Goal: Task Accomplishment & Management: Use online tool/utility

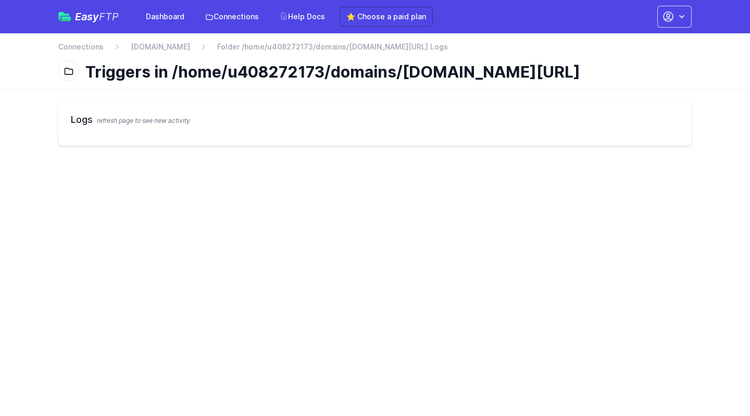
click at [190, 45] on link "[DOMAIN_NAME]" at bounding box center [160, 47] width 59 height 10
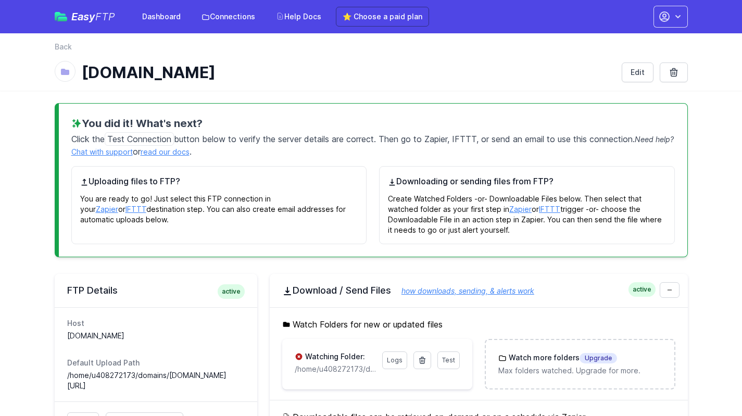
click at [411, 20] on link "⭐ Choose a paid plan" at bounding box center [382, 17] width 93 height 20
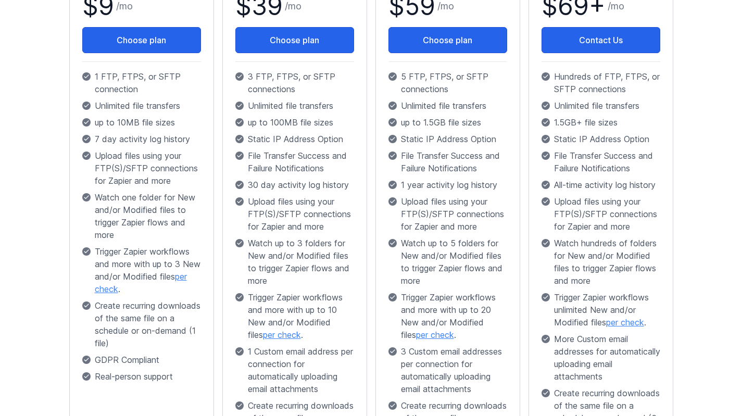
scroll to position [208, 0]
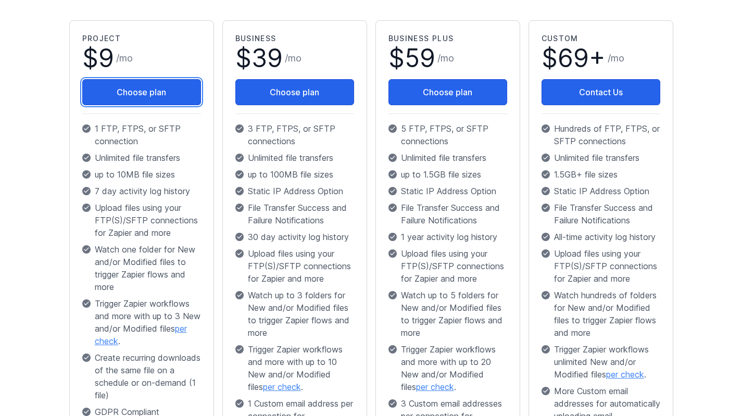
click at [179, 101] on button "Choose plan" at bounding box center [141, 92] width 119 height 26
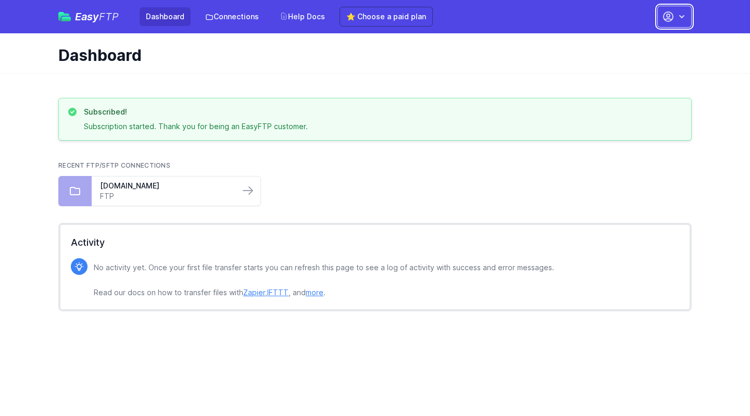
click at [687, 21] on button "button" at bounding box center [674, 17] width 34 height 22
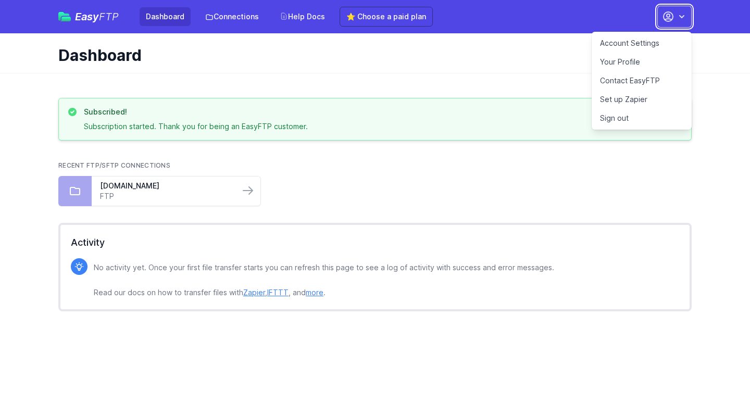
click at [687, 16] on button "button" at bounding box center [674, 17] width 34 height 22
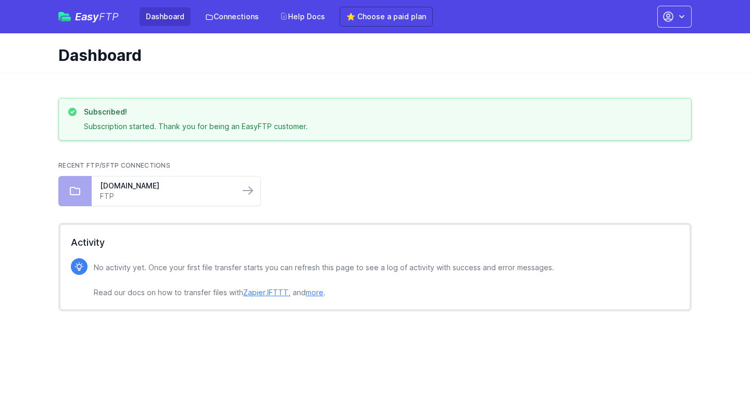
click at [243, 16] on link "Connections" at bounding box center [232, 16] width 66 height 19
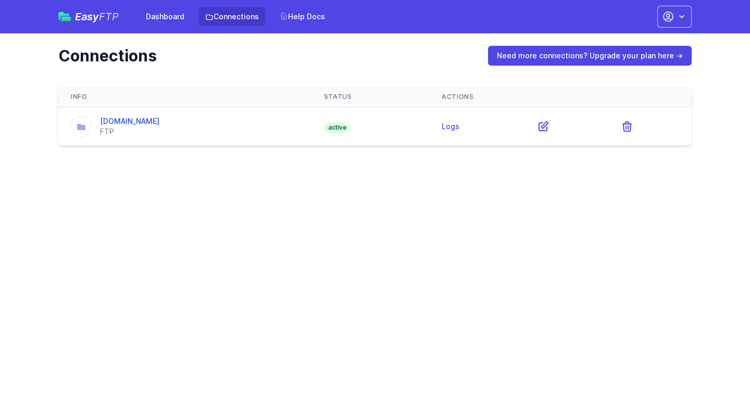
click at [138, 125] on link "ftp.smithauto-group.com" at bounding box center [129, 121] width 59 height 9
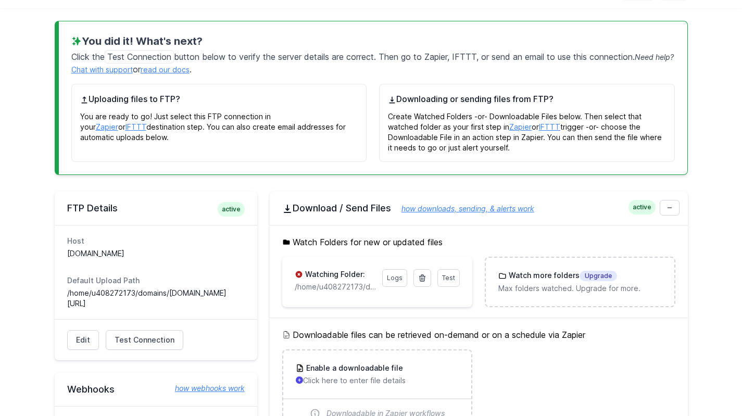
scroll to position [156, 0]
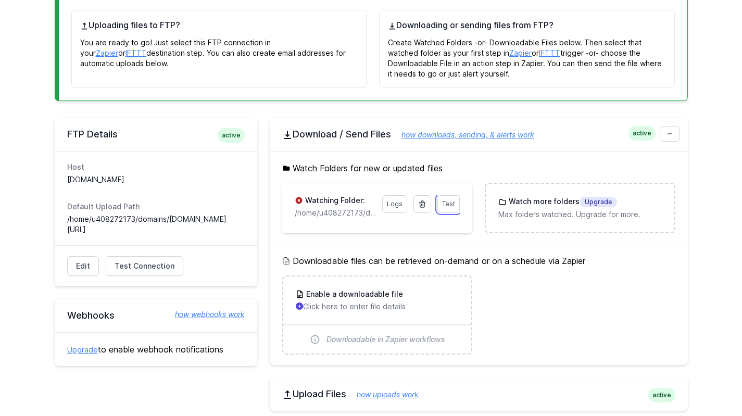
click at [447, 202] on span "Test" at bounding box center [448, 204] width 13 height 8
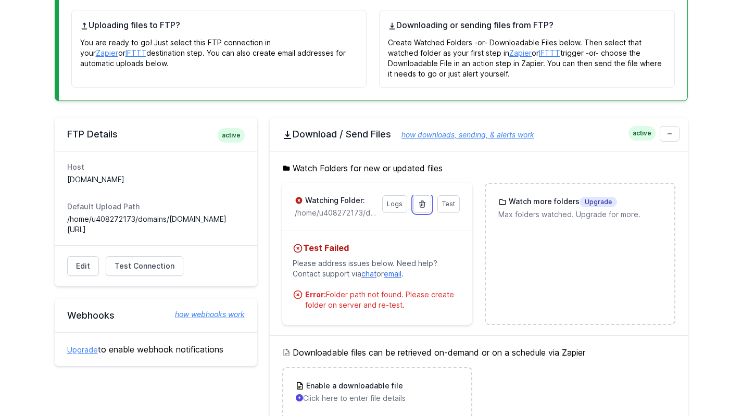
click at [425, 205] on icon at bounding box center [422, 204] width 8 height 8
click at [417, 204] on link at bounding box center [422, 204] width 18 height 18
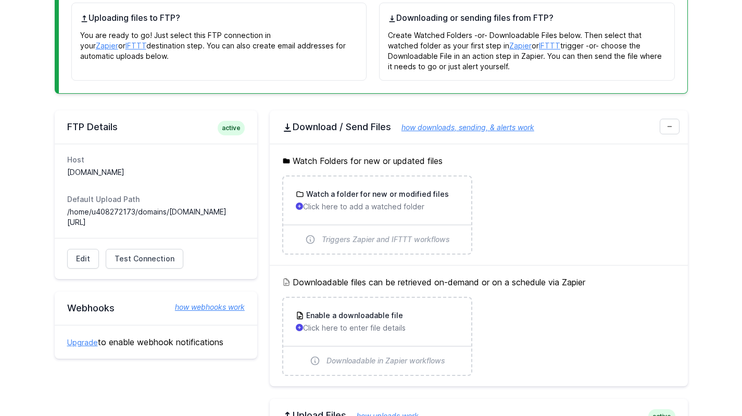
scroll to position [312, 0]
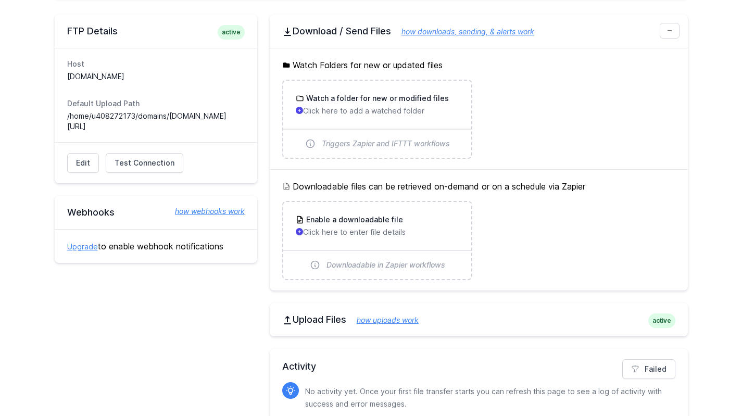
click at [371, 233] on p "Click here to enter file details" at bounding box center [377, 232] width 163 height 10
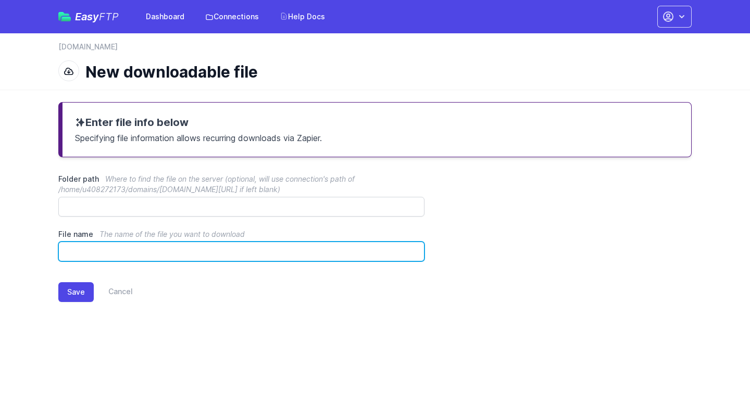
click at [146, 250] on input "File name The name of the file you want to download" at bounding box center [241, 252] width 366 height 20
type input "**********"
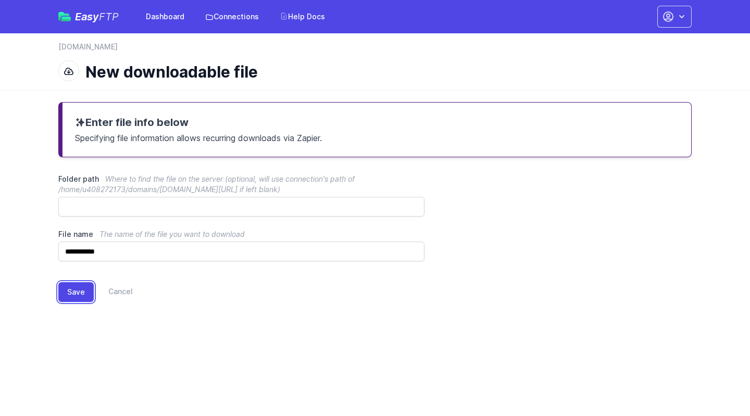
click at [74, 292] on button "Save" at bounding box center [75, 292] width 35 height 20
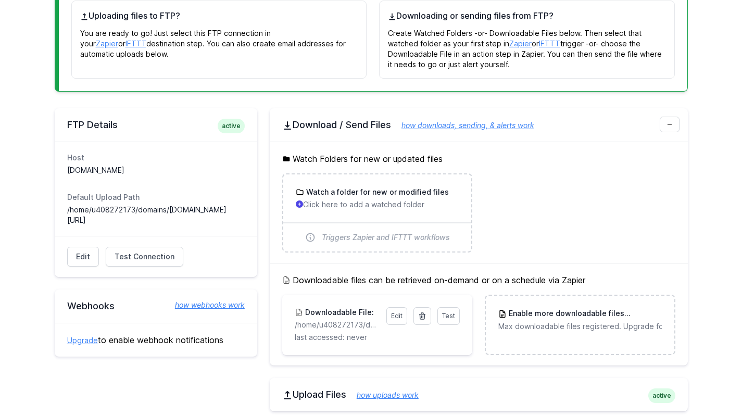
scroll to position [312, 0]
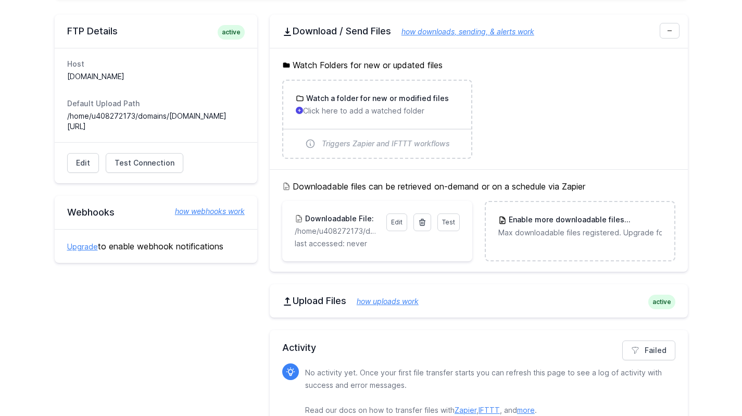
click at [542, 235] on p "Max downloadable files registered. Upgrade for more." at bounding box center [579, 232] width 163 height 10
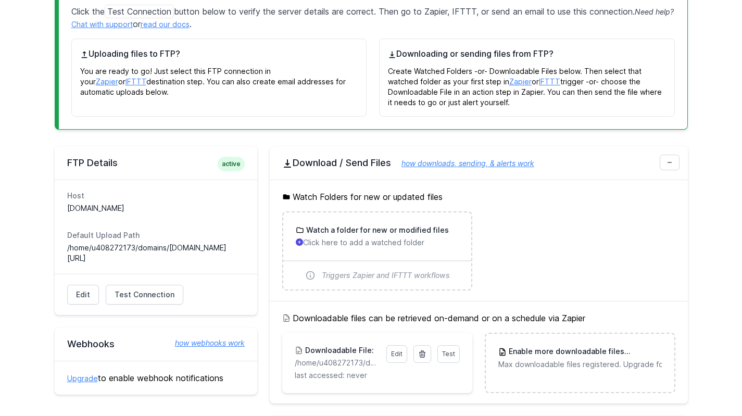
scroll to position [180, 0]
click at [455, 351] on link "Test" at bounding box center [448, 355] width 22 height 18
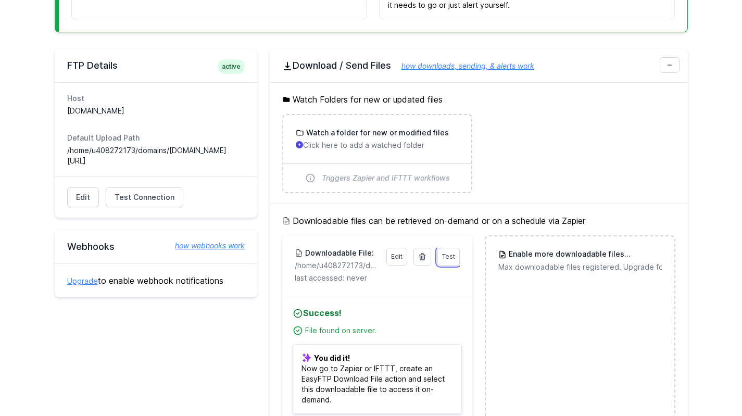
scroll to position [284, 0]
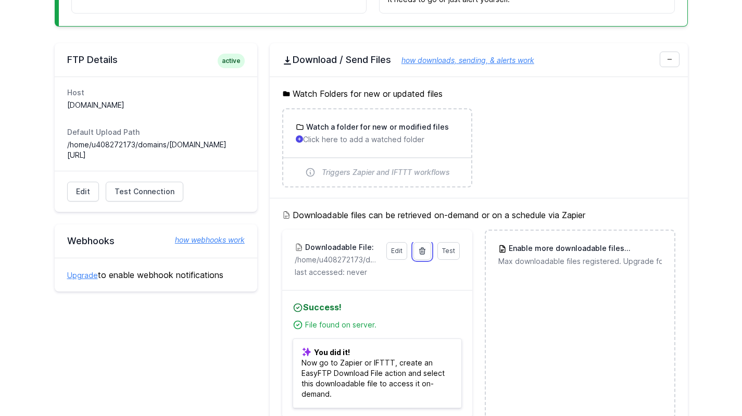
click at [418, 246] on link at bounding box center [422, 251] width 18 height 18
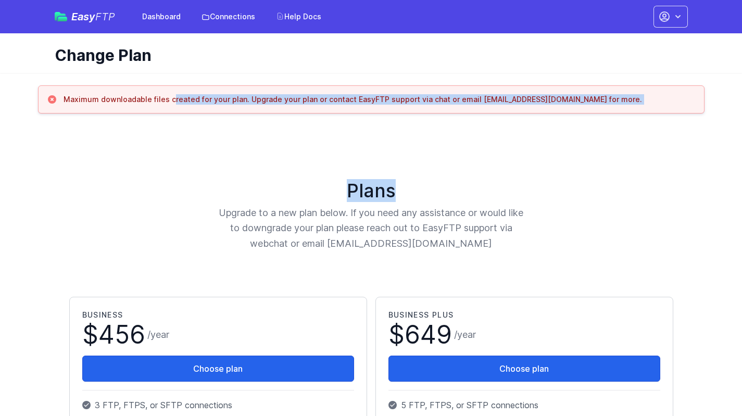
drag, startPoint x: 138, startPoint y: 99, endPoint x: 551, endPoint y: 130, distance: 414.4
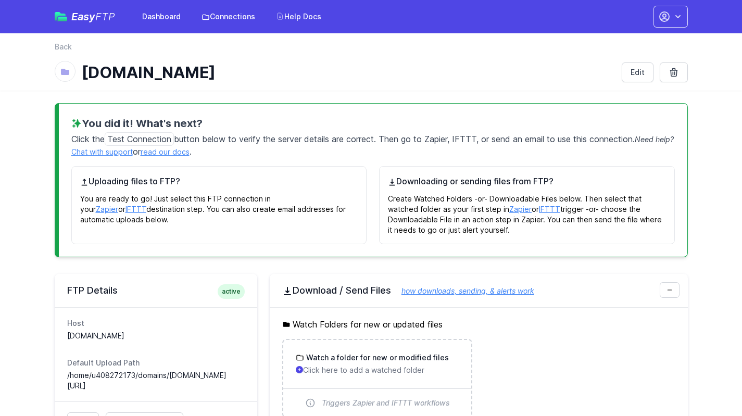
scroll to position [104, 0]
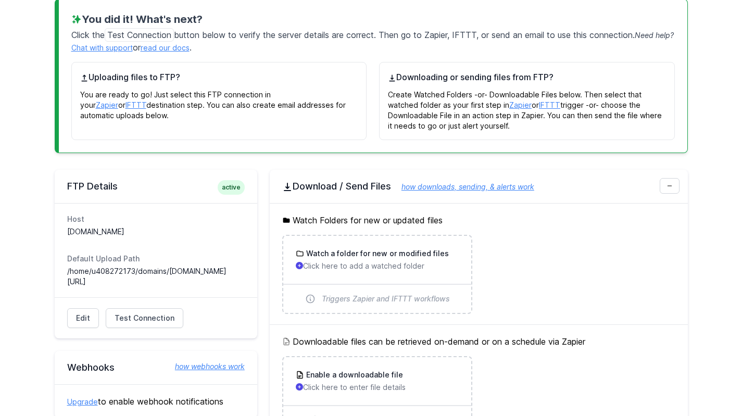
click at [377, 252] on h3 "Watch a folder for new or modified files" at bounding box center [376, 253] width 145 height 10
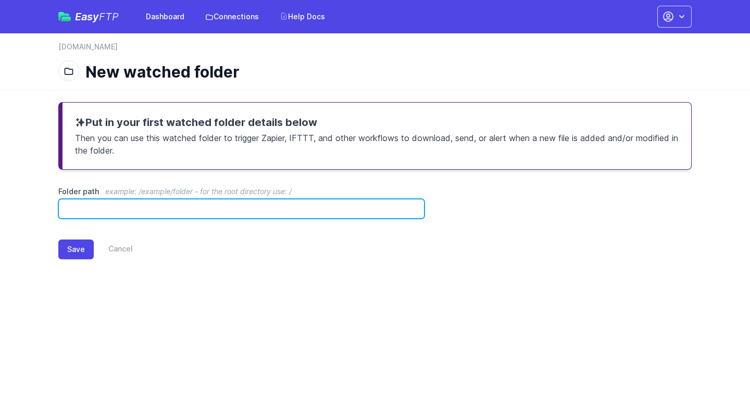
click at [162, 209] on input "Folder path example: /example/folder - for the root directory use: /" at bounding box center [241, 209] width 366 height 20
type input "**********"
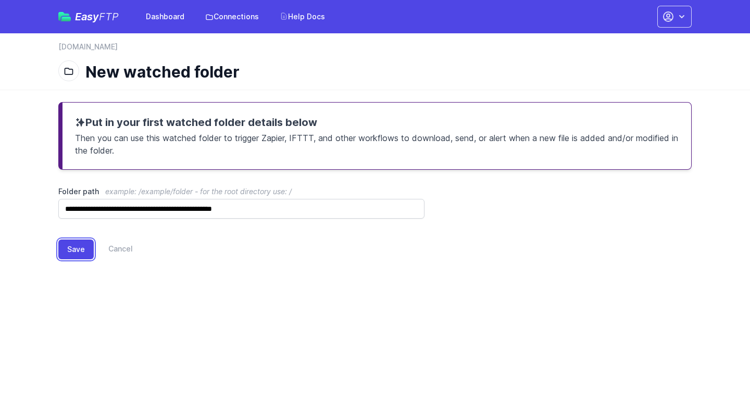
click at [71, 246] on button "Save" at bounding box center [75, 249] width 35 height 20
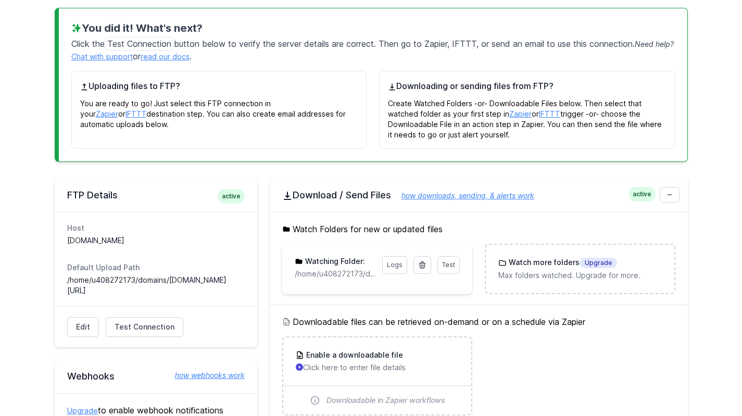
scroll to position [156, 0]
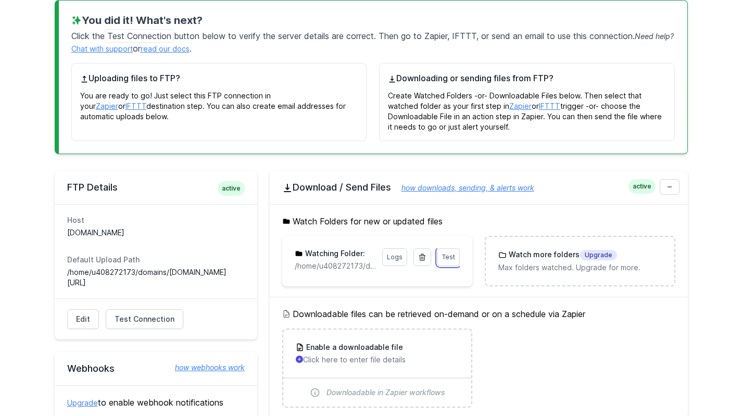
click at [440, 257] on link "Test" at bounding box center [448, 257] width 22 height 18
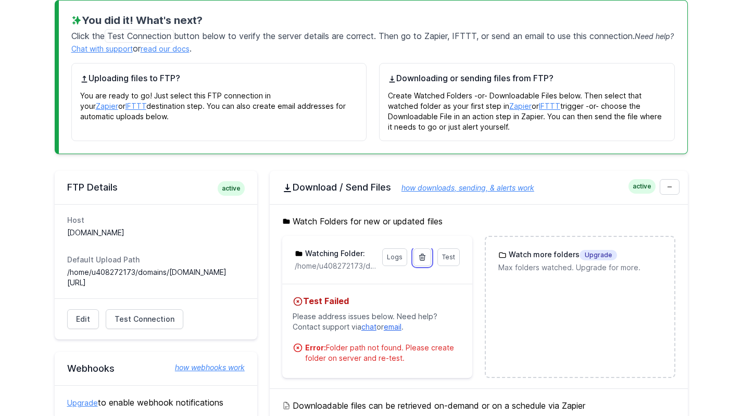
click at [425, 258] on icon at bounding box center [423, 257] width 6 height 6
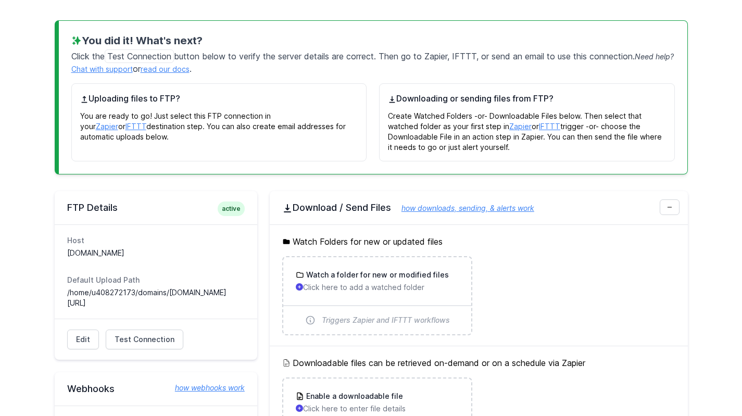
scroll to position [156, 0]
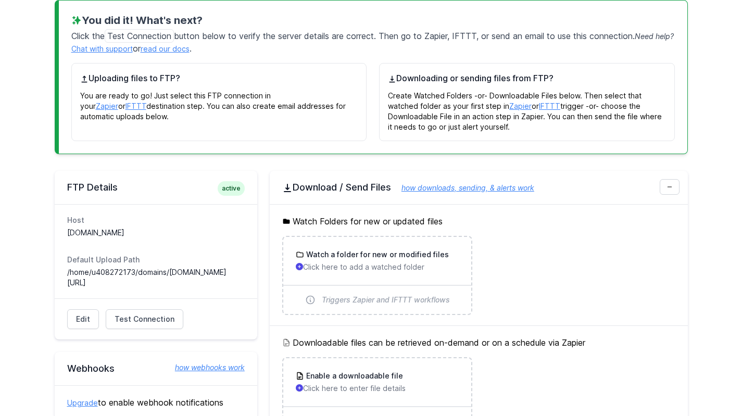
click at [349, 251] on h3 "Watch a folder for new or modified files" at bounding box center [376, 254] width 145 height 10
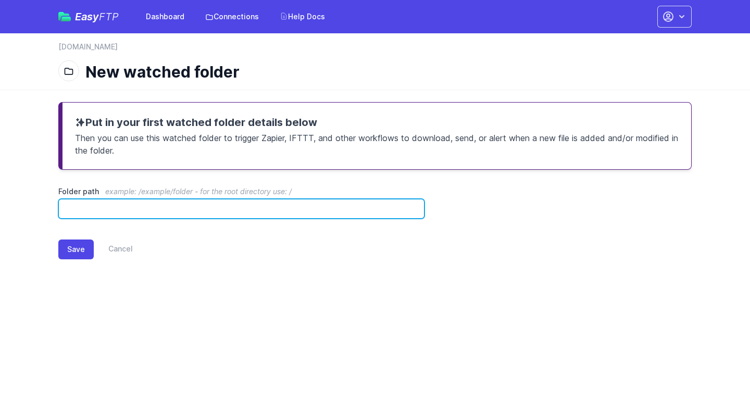
click at [96, 211] on input "Folder path example: /example/folder - for the root directory use: /" at bounding box center [241, 209] width 366 height 20
type input "**********"
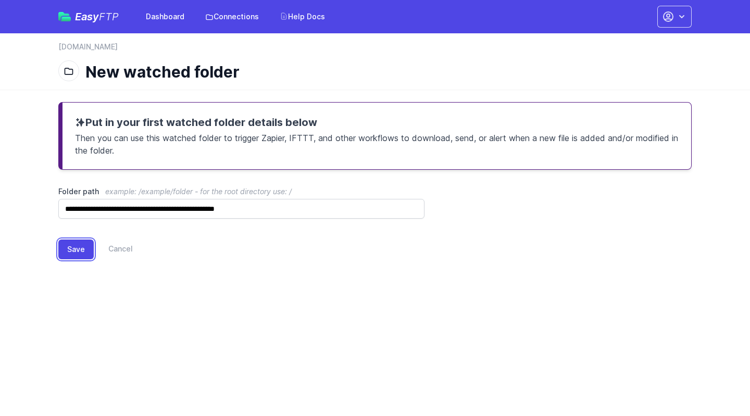
click at [79, 250] on button "Save" at bounding box center [75, 249] width 35 height 20
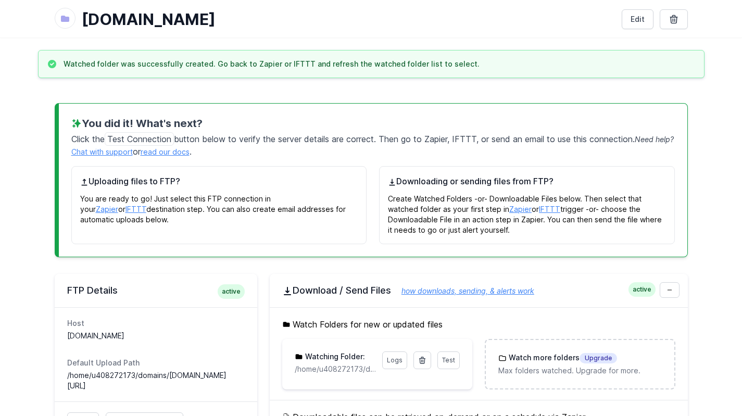
scroll to position [156, 0]
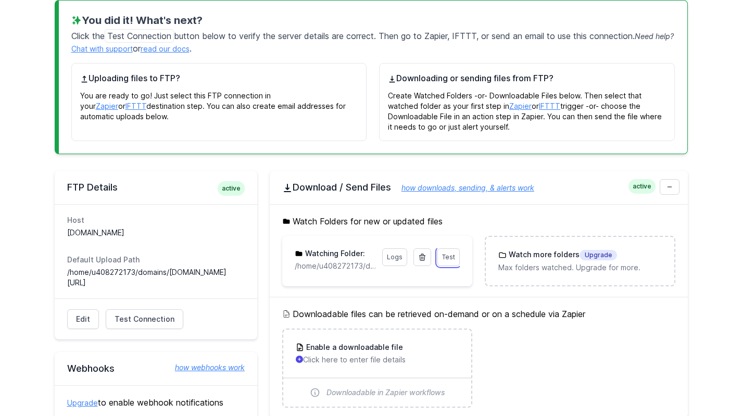
click at [452, 263] on link "Test" at bounding box center [448, 257] width 22 height 18
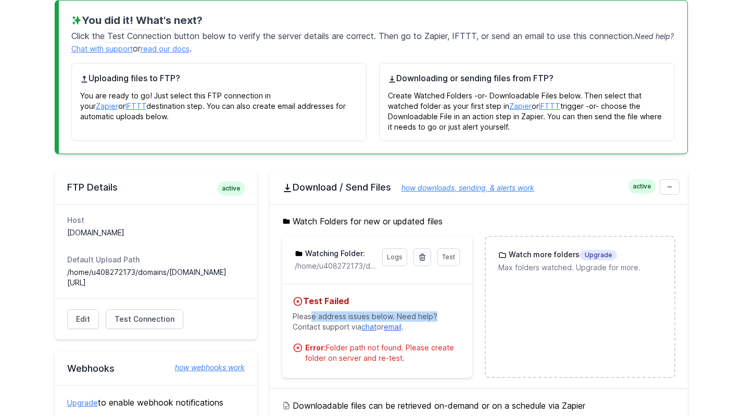
drag, startPoint x: 312, startPoint y: 318, endPoint x: 459, endPoint y: 318, distance: 146.3
click at [459, 318] on p "Please address issues below. Need help? Contact support via chat or email ." at bounding box center [377, 321] width 169 height 29
click at [427, 346] on div "Error: Folder path not found. Please create folder on server and re-test." at bounding box center [383, 353] width 157 height 21
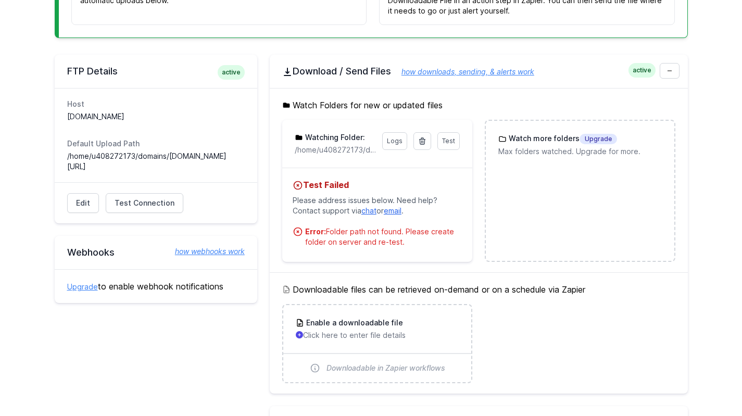
scroll to position [260, 0]
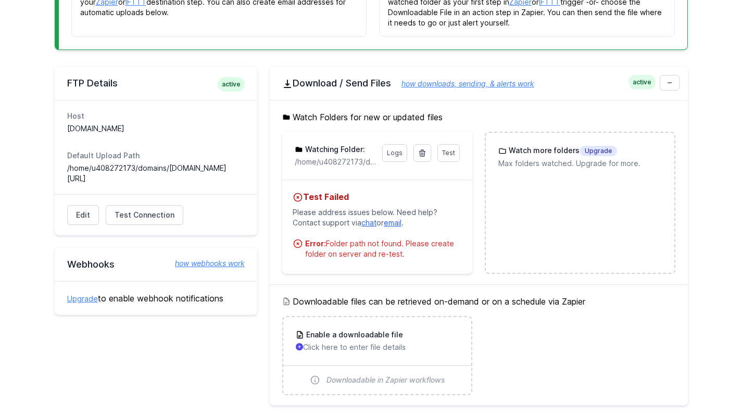
drag, startPoint x: 410, startPoint y: 253, endPoint x: 300, endPoint y: 240, distance: 110.6
click at [300, 240] on li "Error: Folder path not found. Please create folder on server and re-test." at bounding box center [377, 248] width 169 height 21
copy div "Error: Folder path not found. Please create folder on server and re-test."
click at [428, 251] on div "Error: Folder path not found. Please create folder on server and re-test." at bounding box center [383, 248] width 157 height 21
click at [441, 154] on link "Test" at bounding box center [448, 153] width 22 height 18
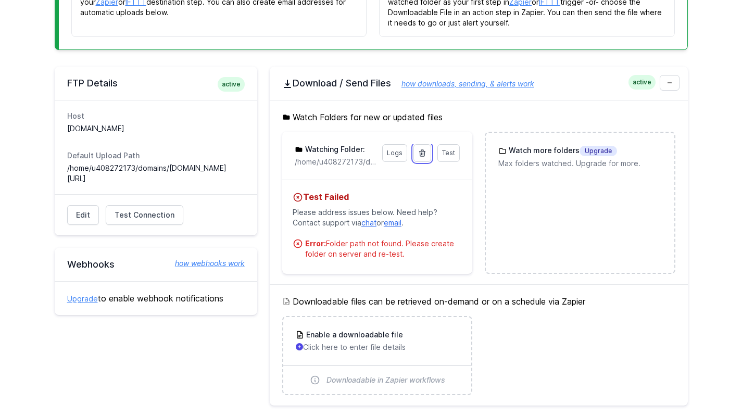
click at [425, 154] on icon at bounding box center [423, 153] width 6 height 6
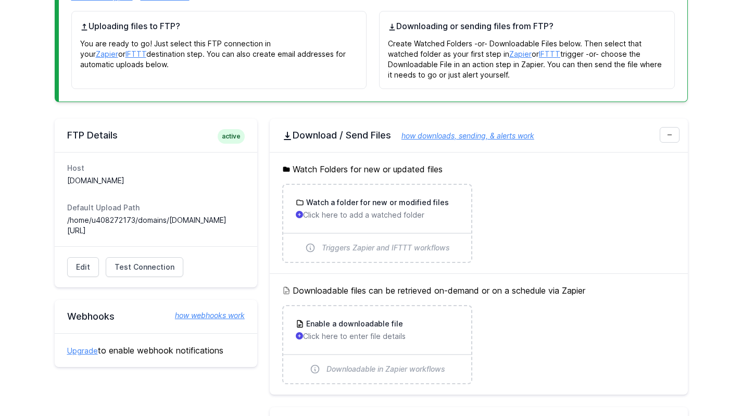
scroll to position [260, 0]
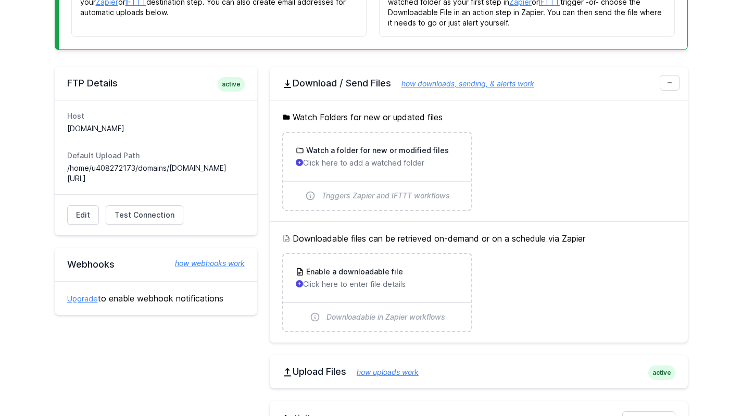
click at [387, 157] on div "Watch a folder for new or modified files Click here to add a watched folder" at bounding box center [377, 156] width 163 height 23
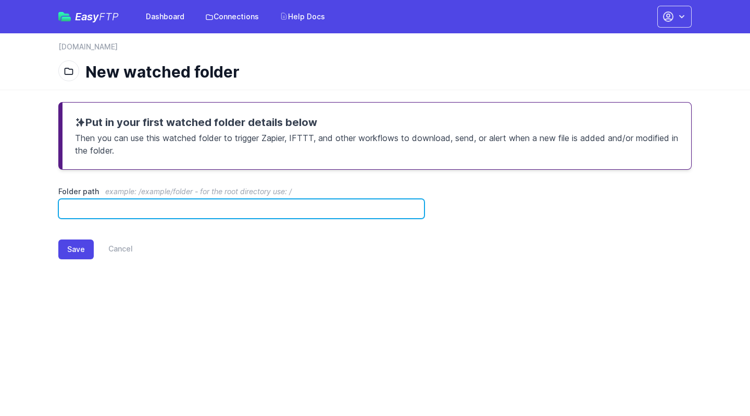
click at [150, 215] on input "Folder path example: /example/folder - for the root directory use: /" at bounding box center [241, 209] width 366 height 20
type input "*"
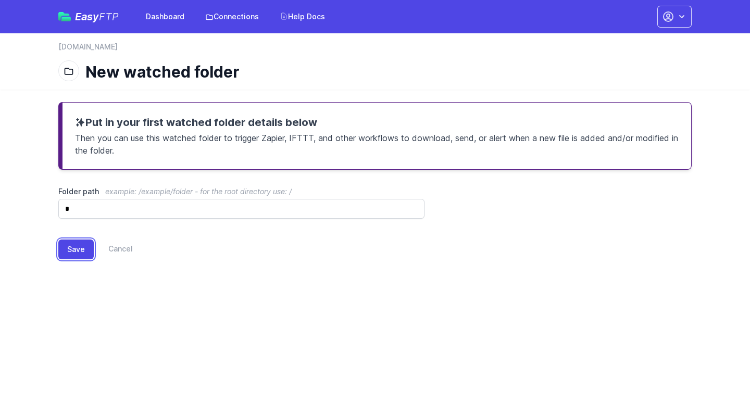
click at [83, 247] on button "Save" at bounding box center [75, 249] width 35 height 20
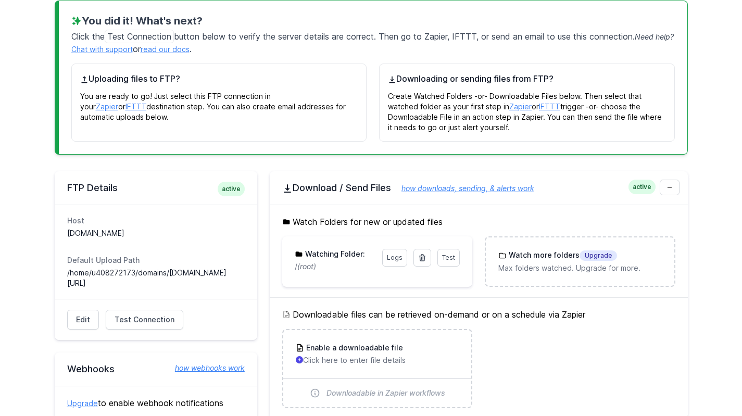
scroll to position [156, 0]
click at [449, 251] on link "Test" at bounding box center [448, 257] width 22 height 18
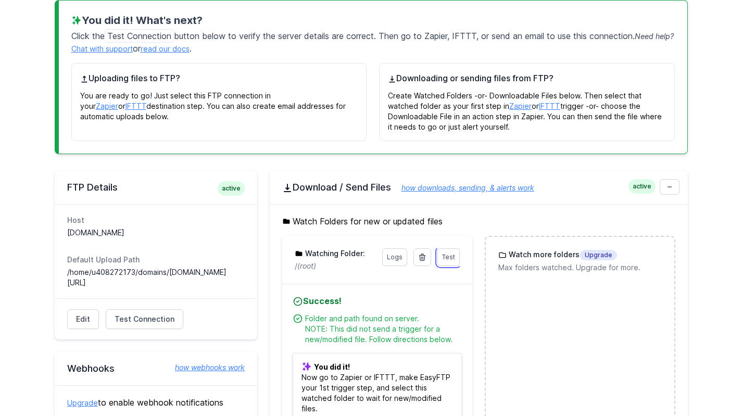
scroll to position [208, 0]
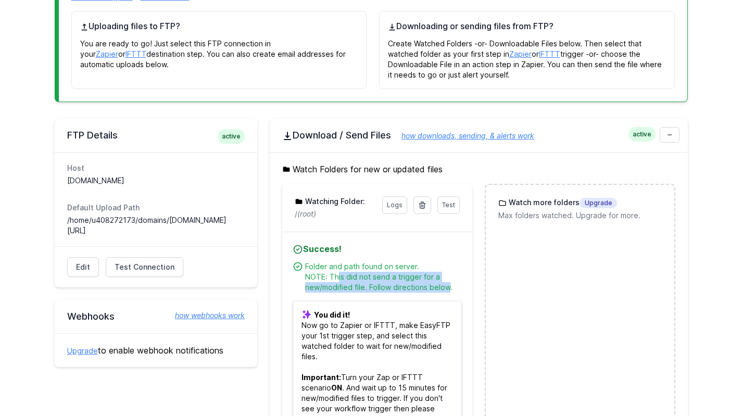
drag, startPoint x: 338, startPoint y: 277, endPoint x: 447, endPoint y: 289, distance: 109.0
click at [447, 289] on div "Folder and path found on server. NOTE: This did not send a trigger for a new/mo…" at bounding box center [383, 276] width 157 height 31
click at [389, 283] on div "Folder and path found on server. NOTE: This did not send a trigger for a new/mo…" at bounding box center [383, 276] width 157 height 31
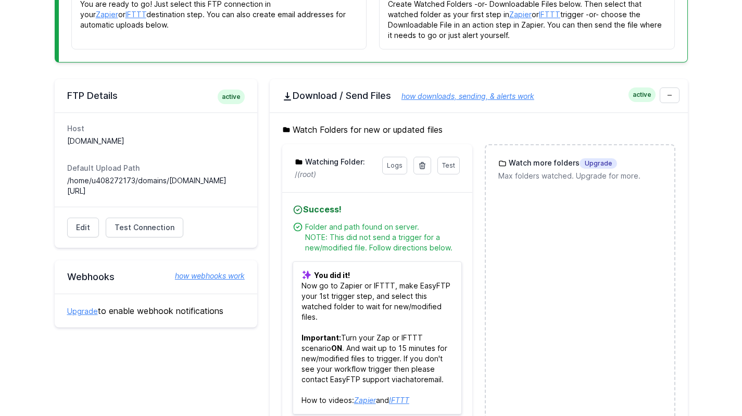
scroll to position [260, 0]
